Goal: Task Accomplishment & Management: Complete application form

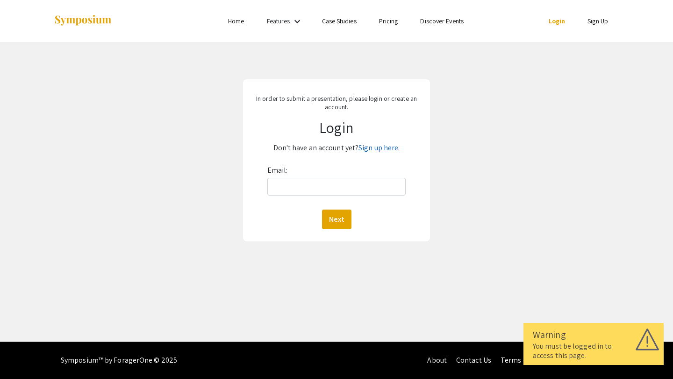
click at [374, 150] on link "Sign up here." at bounding box center [378, 148] width 41 height 10
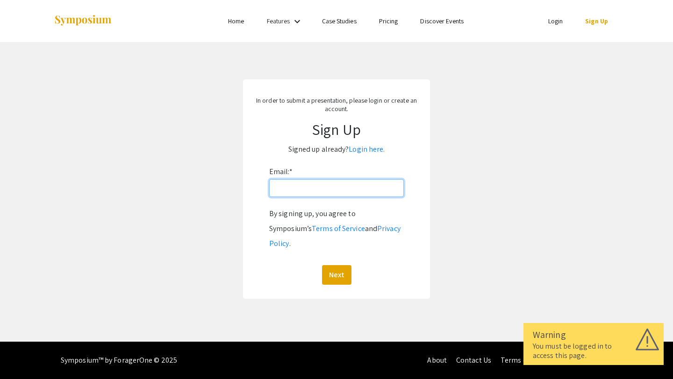
click at [326, 194] on input "Email: *" at bounding box center [336, 188] width 135 height 18
type input "[EMAIL_ADDRESS][DOMAIN_NAME]"
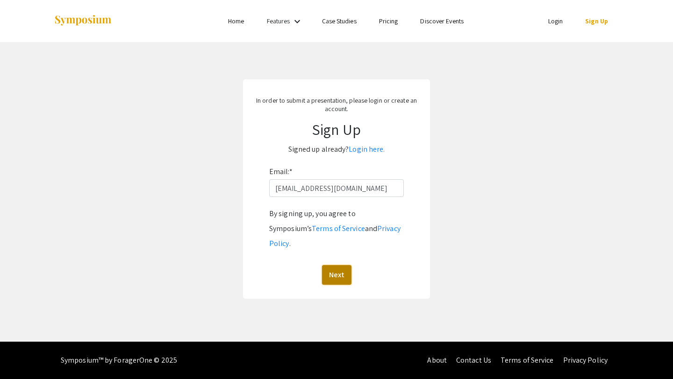
click at [333, 265] on button "Next" at bounding box center [336, 275] width 29 height 20
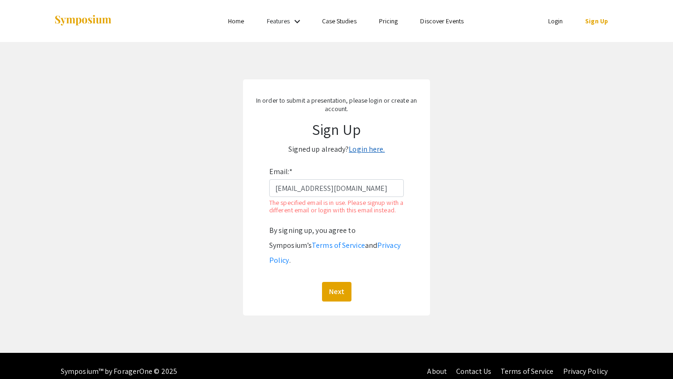
click at [369, 149] on link "Login here." at bounding box center [367, 149] width 36 height 10
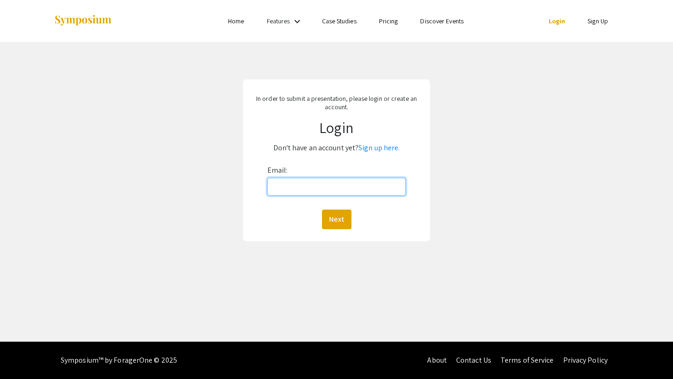
click at [349, 178] on input "Email:" at bounding box center [336, 187] width 139 height 18
type input "[EMAIL_ADDRESS][DOMAIN_NAME]"
click at [338, 217] on button "Next" at bounding box center [336, 220] width 29 height 20
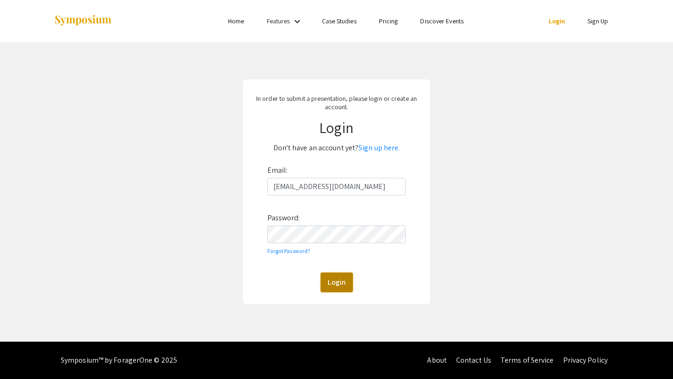
click at [325, 288] on button "Login" at bounding box center [336, 283] width 32 height 20
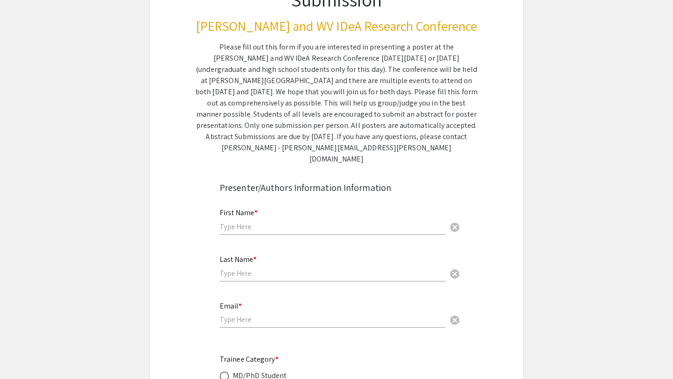
scroll to position [111, 0]
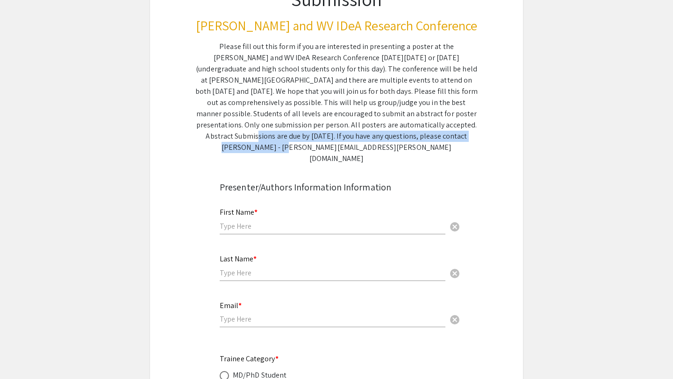
drag, startPoint x: 351, startPoint y: 127, endPoint x: 377, endPoint y: 131, distance: 25.7
click at [377, 131] on div "Please fill out this form if you are interested in presenting a poster at the […" at bounding box center [336, 102] width 282 height 123
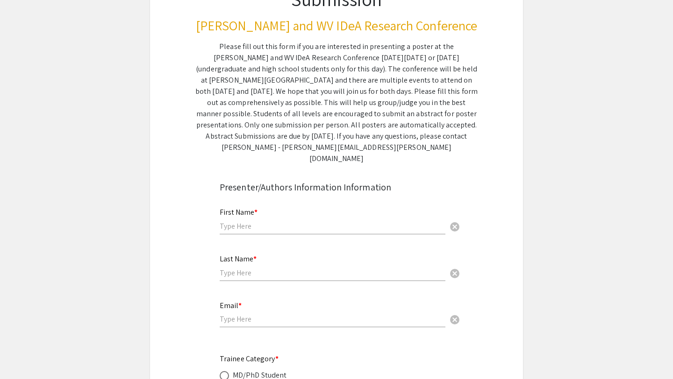
click at [292, 221] on input "text" at bounding box center [333, 226] width 226 height 10
type input "[PERSON_NAME]"
click at [271, 268] on input "text" at bounding box center [333, 273] width 226 height 10
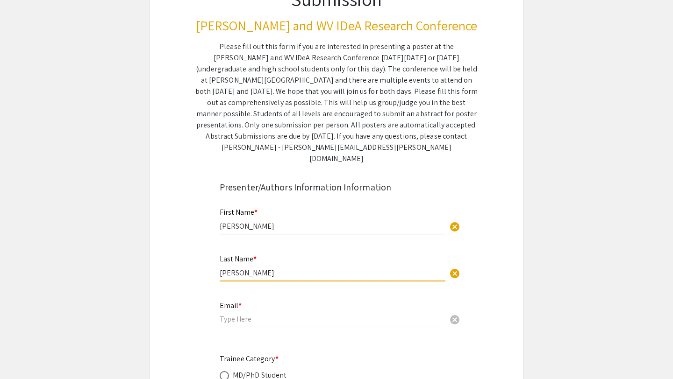
type input "[PERSON_NAME]"
click at [244, 314] on input "email" at bounding box center [333, 319] width 226 height 10
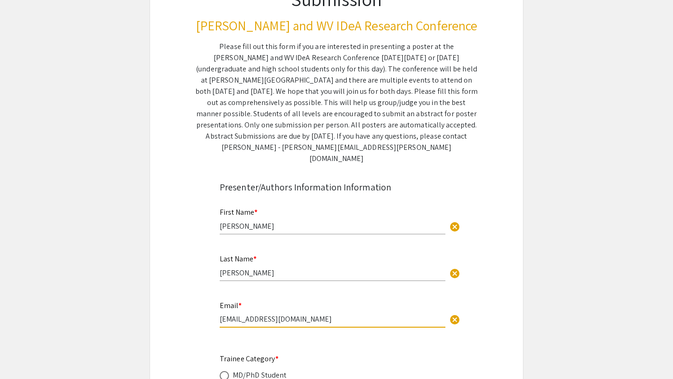
type input "[EMAIL_ADDRESS][DOMAIN_NAME]"
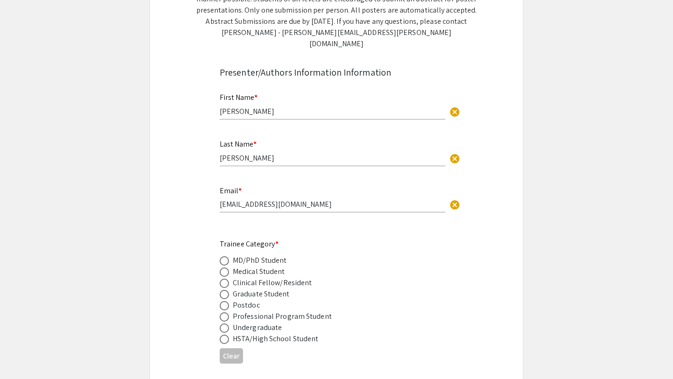
scroll to position [229, 0]
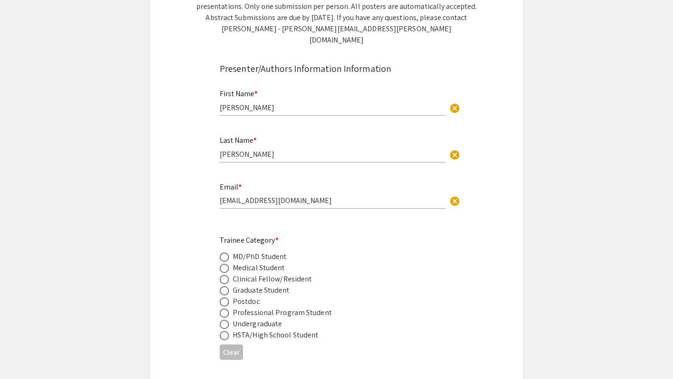
click at [224, 286] on span at bounding box center [224, 290] width 9 height 9
click at [224, 286] on input "radio" at bounding box center [224, 290] width 9 height 9
radio input "true"
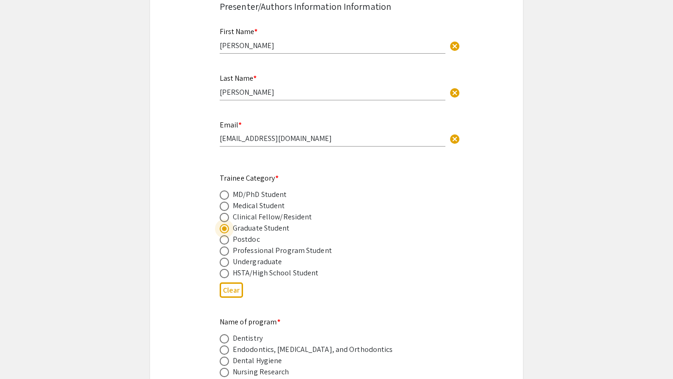
scroll to position [294, 0]
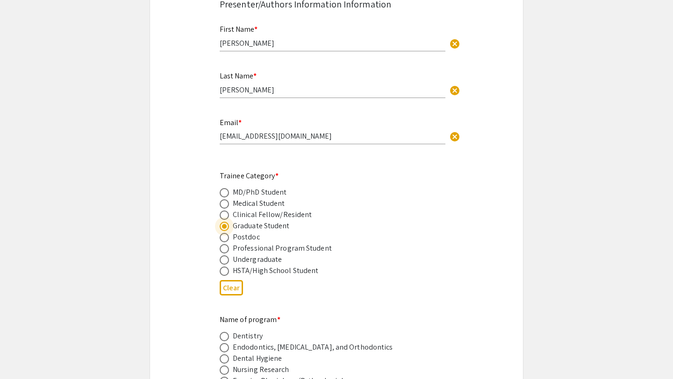
click at [225, 244] on span at bounding box center [224, 248] width 9 height 9
click at [225, 244] on input "radio" at bounding box center [224, 248] width 9 height 9
radio input "true"
click at [343, 277] on div "Clear" at bounding box center [337, 288] width 234 height 23
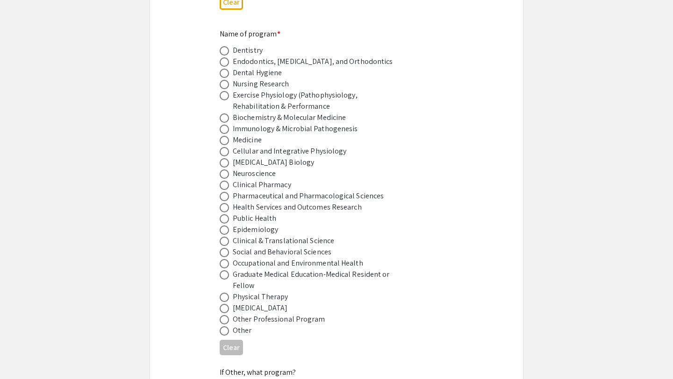
scroll to position [581, 0]
click at [225, 180] on span at bounding box center [224, 184] width 9 height 9
click at [225, 180] on input "radio" at bounding box center [224, 184] width 9 height 9
radio input "true"
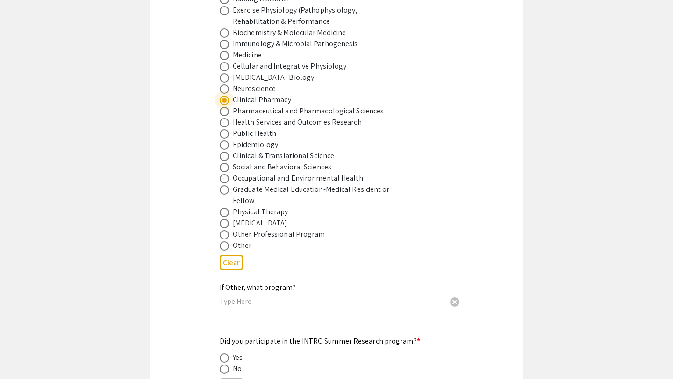
scroll to position [665, 0]
click at [254, 296] on input "text" at bounding box center [333, 301] width 226 height 10
click at [259, 322] on app-form-preview-presenter-fields "First Name * [PERSON_NAME] cancel This field is required. Last Name * [PERSON_N…" at bounding box center [337, 288] width 234 height 1289
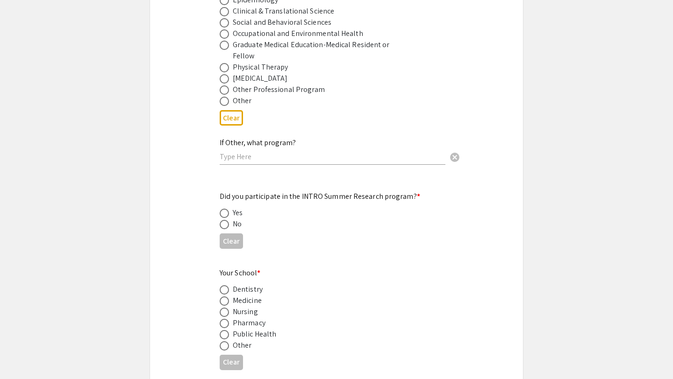
scroll to position [812, 0]
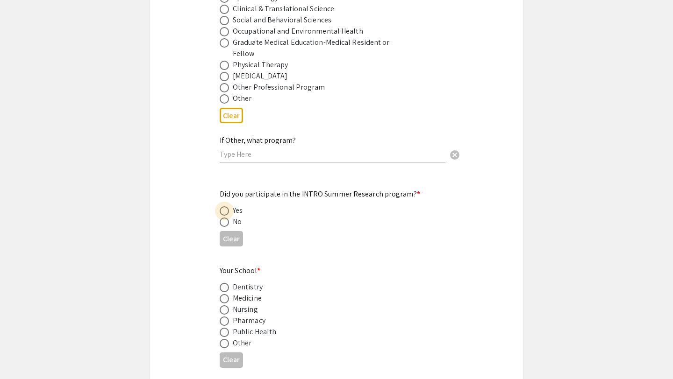
click at [222, 206] on span at bounding box center [224, 210] width 9 height 9
click at [222, 206] on input "radio" at bounding box center [224, 210] width 9 height 9
radio input "true"
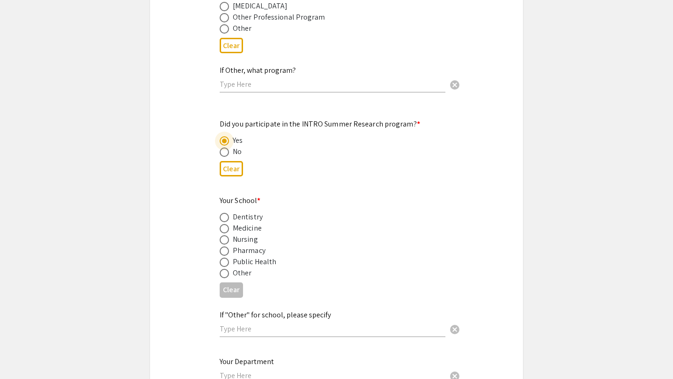
scroll to position [896, 0]
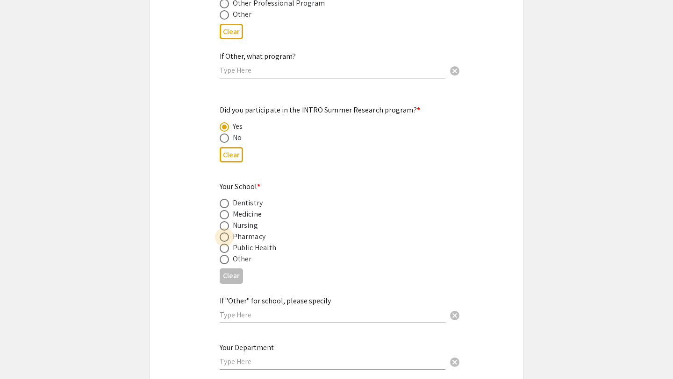
click at [225, 233] on span at bounding box center [224, 237] width 9 height 9
click at [225, 233] on input "radio" at bounding box center [224, 237] width 9 height 9
radio input "true"
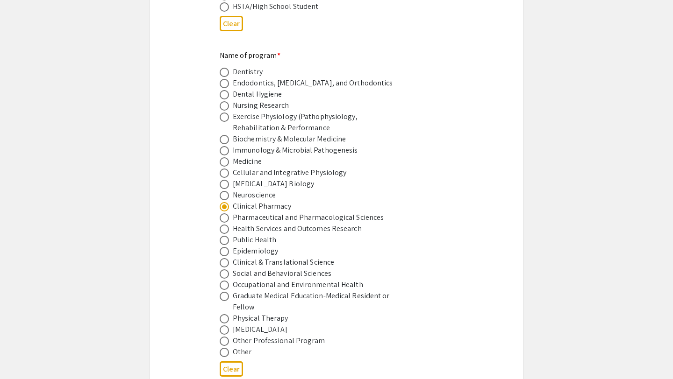
scroll to position [557, 0]
click at [231, 17] on button "Clear" at bounding box center [231, 24] width 23 height 15
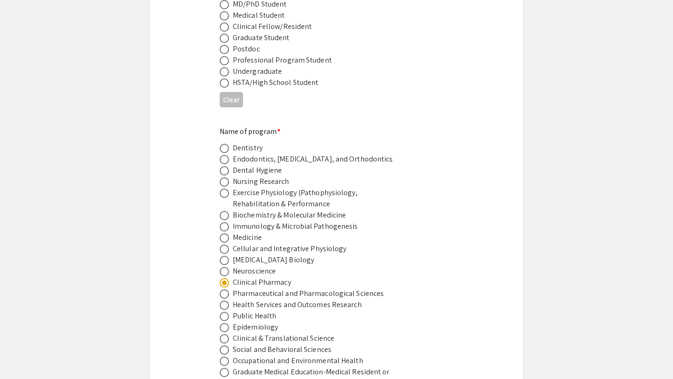
scroll to position [483, 0]
click at [223, 56] on span at bounding box center [224, 60] width 9 height 9
click at [223, 56] on input "radio" at bounding box center [224, 60] width 9 height 9
radio input "true"
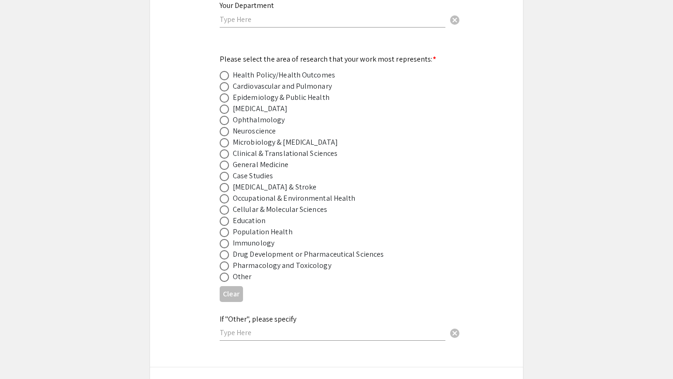
scroll to position [1239, 0]
click at [222, 250] on span at bounding box center [224, 254] width 9 height 9
click at [222, 250] on input "radio" at bounding box center [224, 254] width 9 height 9
radio input "true"
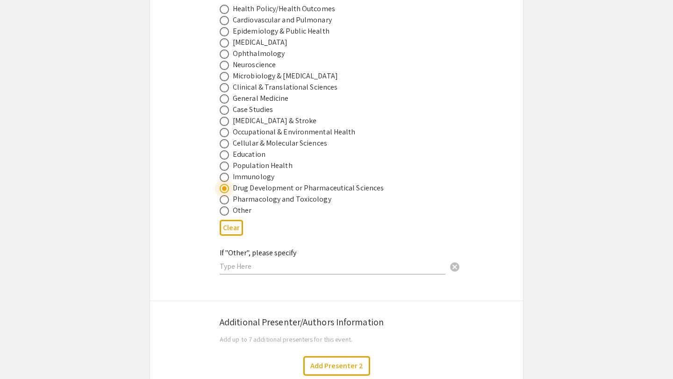
scroll to position [1303, 0]
click at [193, 248] on div "Symposium Presentation Submission [PERSON_NAME] and WV IDeA Research Conference…" at bounding box center [337, 38] width 374 height 2577
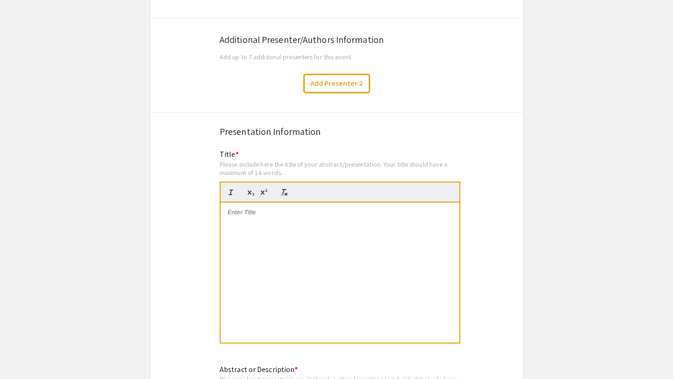
scroll to position [1589, 0]
click at [256, 147] on div "Title * Please include here the title of your abstract/presentation. Your title…" at bounding box center [340, 250] width 241 height 206
click at [253, 213] on div at bounding box center [340, 271] width 239 height 140
click at [299, 223] on div at bounding box center [340, 271] width 239 height 140
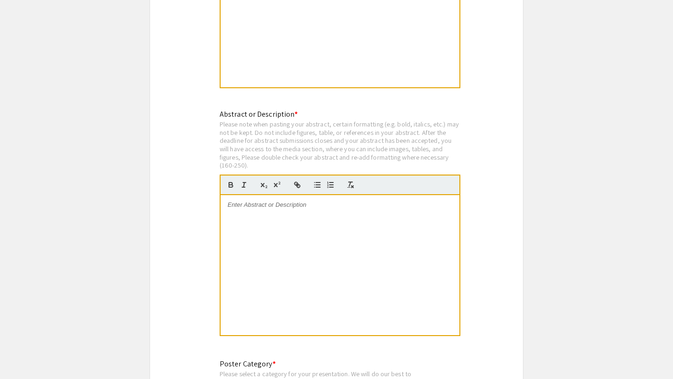
scroll to position [1843, 0]
click at [318, 269] on div at bounding box center [340, 266] width 239 height 140
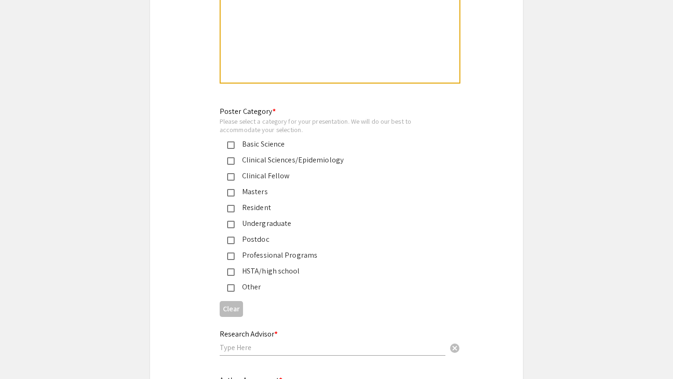
scroll to position [2097, 0]
click at [230, 252] on mat-pseudo-checkbox at bounding box center [230, 255] width 7 height 7
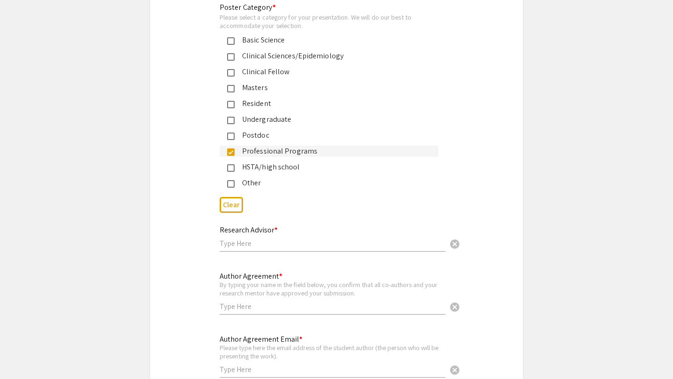
scroll to position [2201, 0]
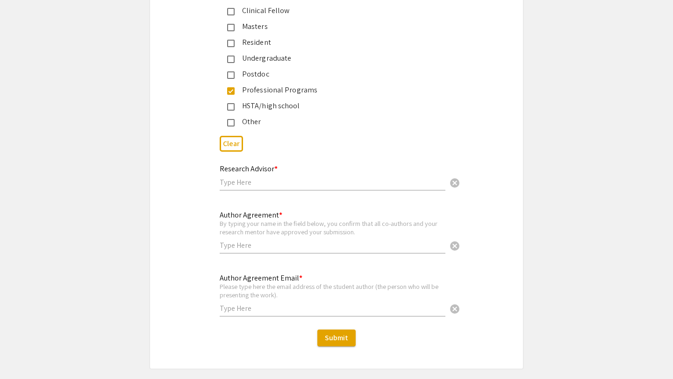
scroll to position [2263, 0]
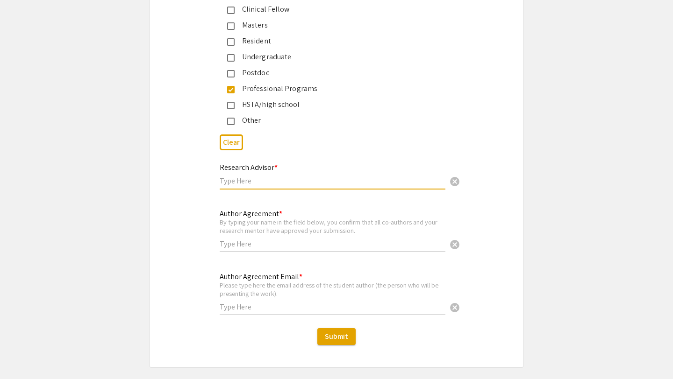
click at [279, 178] on input "text" at bounding box center [333, 181] width 226 height 10
type input "[PERSON_NAME]"
click at [279, 242] on input "text" at bounding box center [333, 244] width 226 height 10
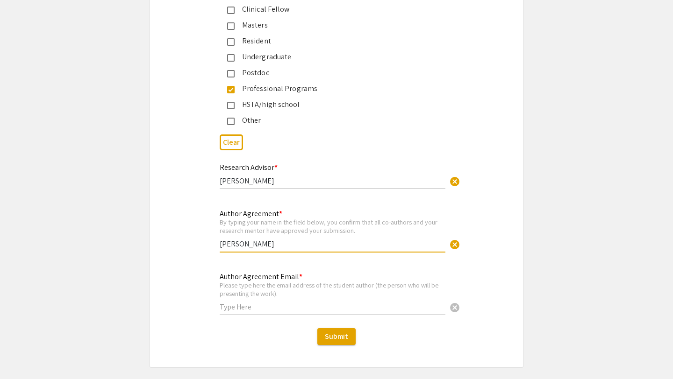
type input "[PERSON_NAME]"
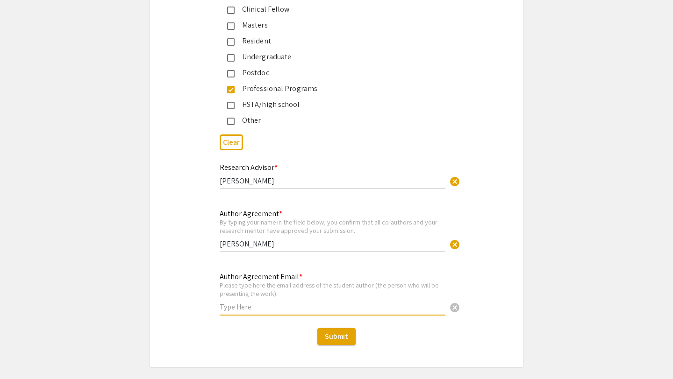
click at [251, 302] on input "text" at bounding box center [333, 307] width 226 height 10
type input "[EMAIL_ADDRESS][DOMAIN_NAME]"
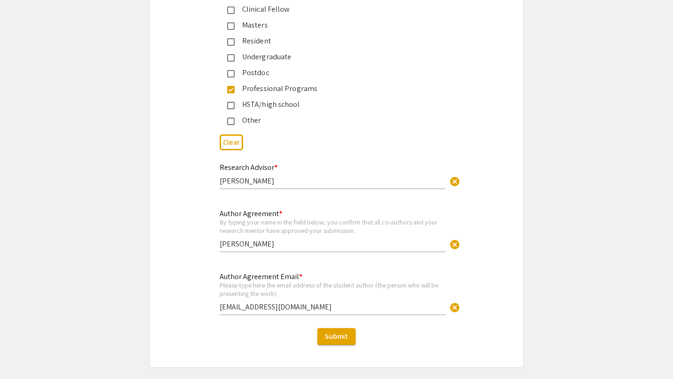
click at [166, 295] on div "Author Agreement Email * Please type here the email address of the student auth…" at bounding box center [336, 299] width 373 height 56
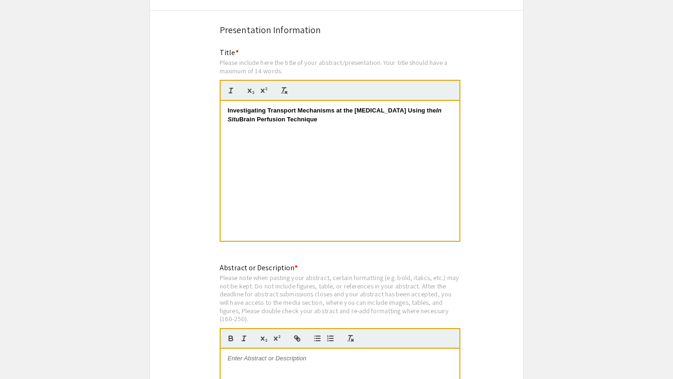
scroll to position [1687, 0]
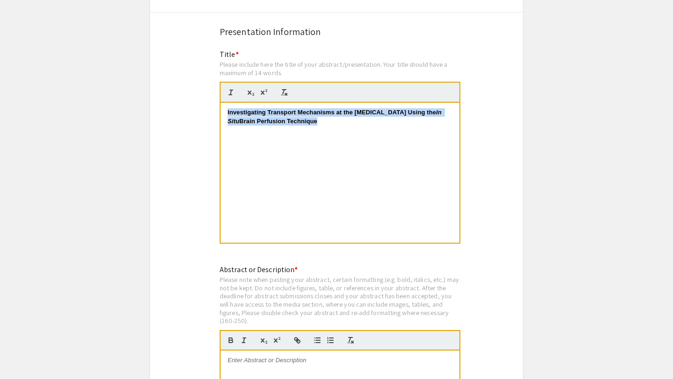
drag, startPoint x: 327, startPoint y: 115, endPoint x: 213, endPoint y: 105, distance: 114.5
click at [213, 105] on div "Title * Please include here the title of your abstract/presentation. Your title…" at bounding box center [337, 153] width 248 height 208
copy strong "Investigating Transport Mechanisms at the [MEDICAL_DATA] Using the In Situ Brai…"
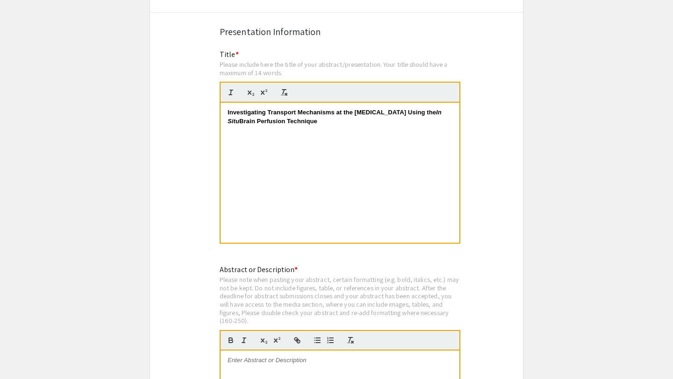
click at [306, 159] on div "Investigating Transport Mechanisms at the [MEDICAL_DATA] Using the In Situ Brai…" at bounding box center [340, 173] width 239 height 140
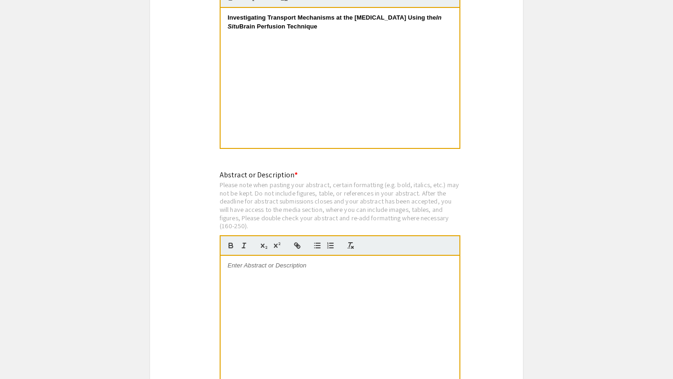
click at [298, 290] on div at bounding box center [340, 326] width 239 height 140
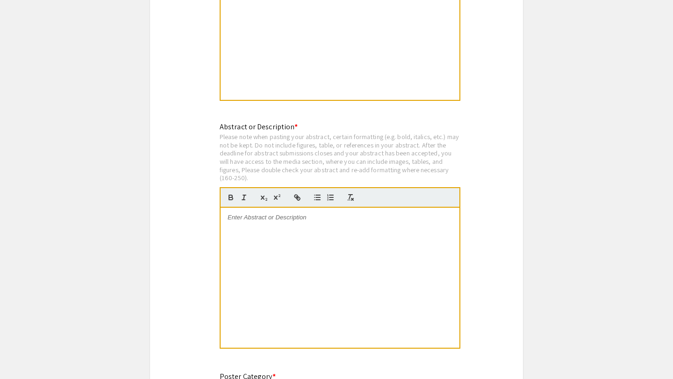
scroll to position [1842, 0]
